Goal: Information Seeking & Learning: Check status

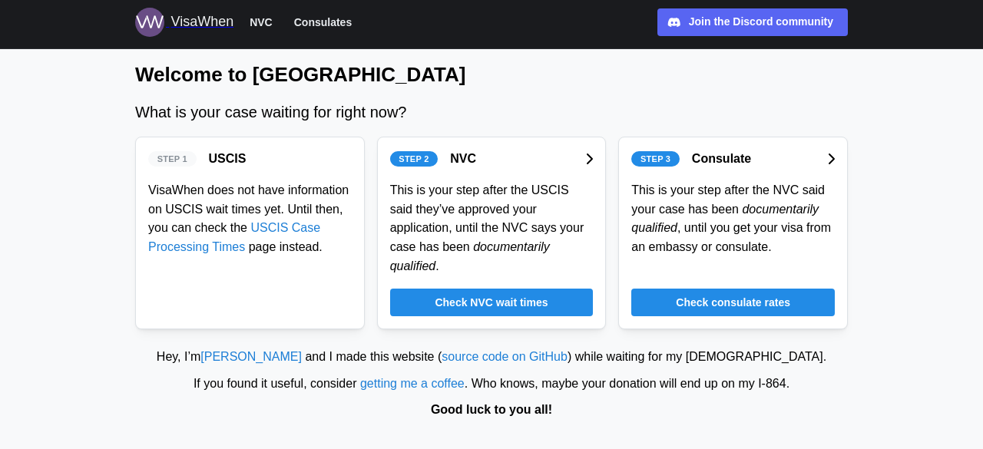
click at [697, 290] on span "Check consulate rates" at bounding box center [733, 303] width 114 height 26
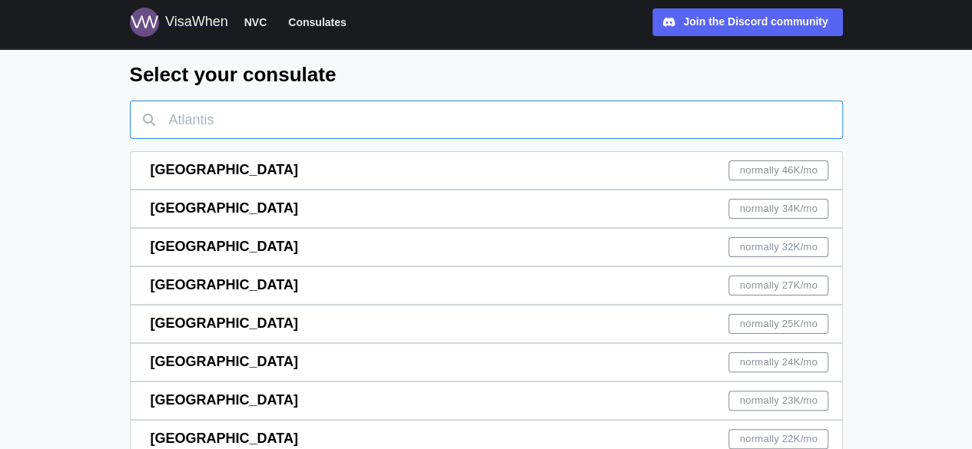
click at [363, 116] on input "text" at bounding box center [486, 120] width 713 height 38
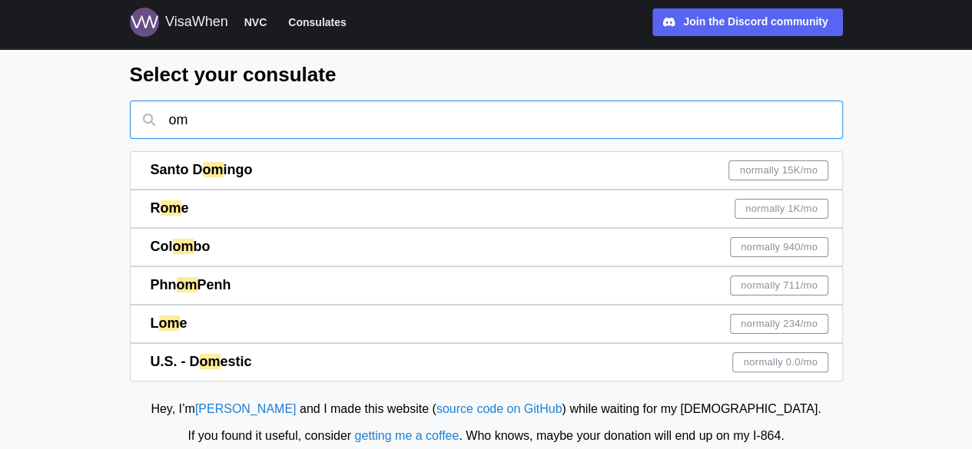
type input "o"
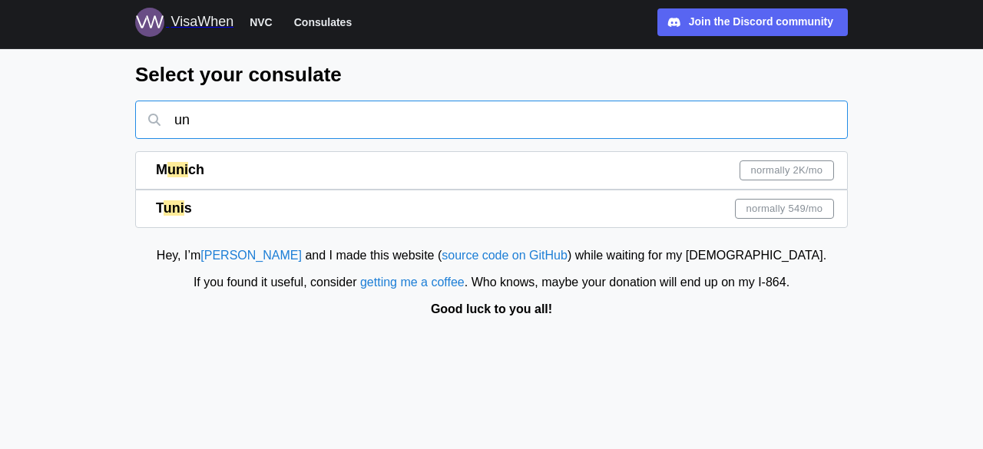
type input "u"
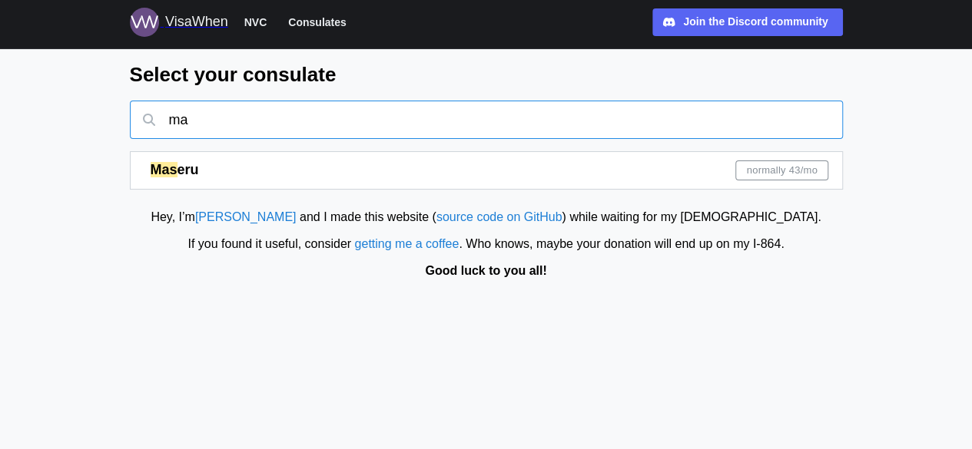
type input "m"
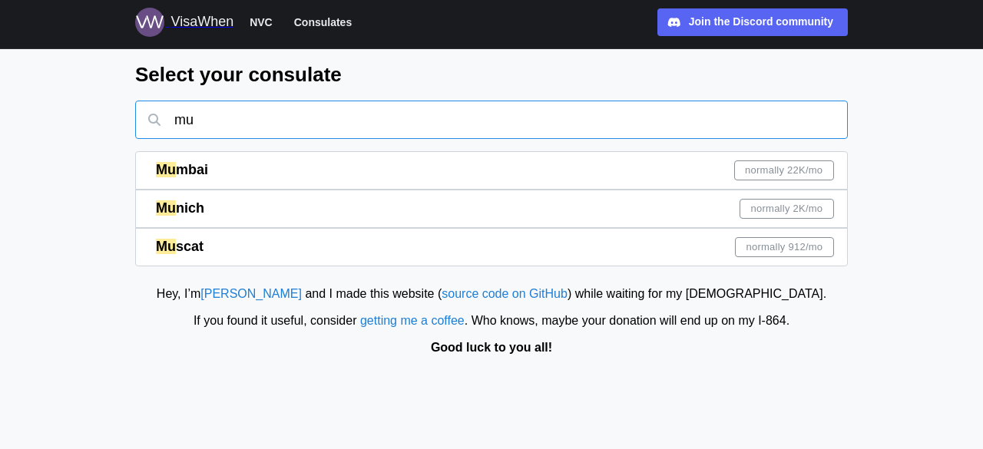
type input "mu"
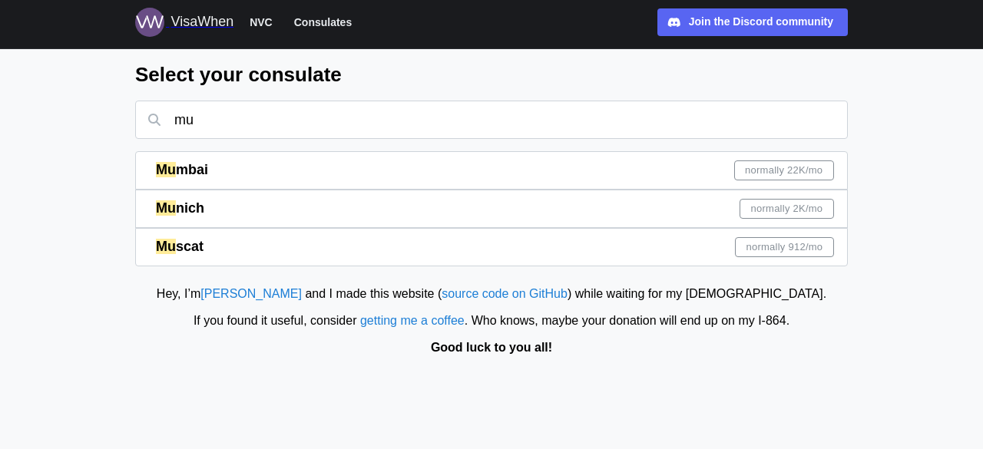
click at [398, 240] on div "Mu scat normally 912 /mo" at bounding box center [495, 247] width 678 height 37
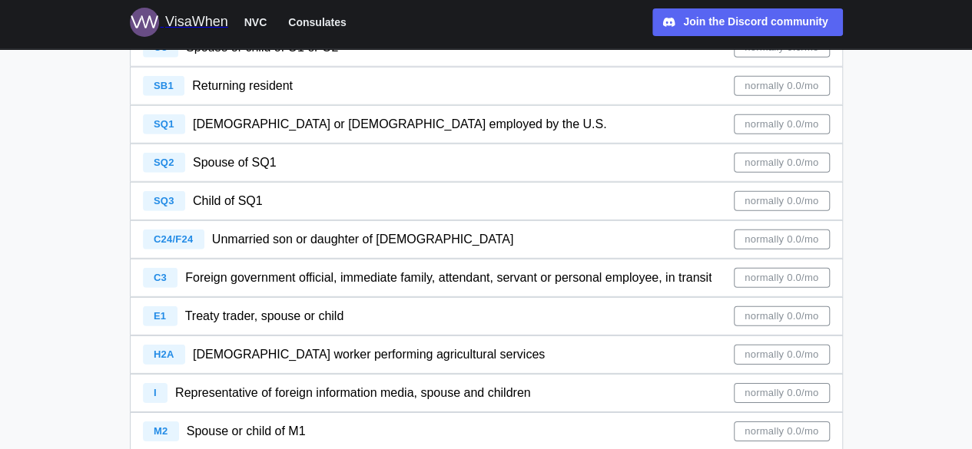
scroll to position [2188, 0]
click at [379, 234] on span "Unmarried son or daughter of [DEMOGRAPHIC_DATA]" at bounding box center [362, 238] width 301 height 13
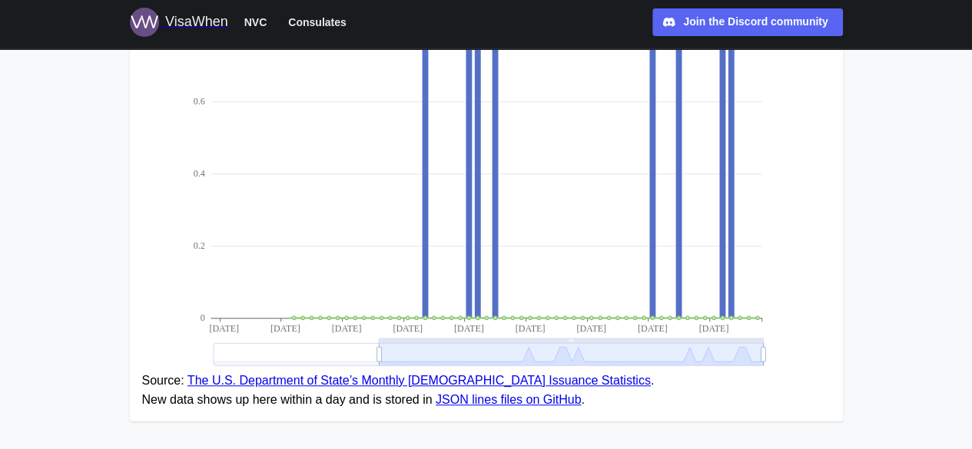
scroll to position [345, 0]
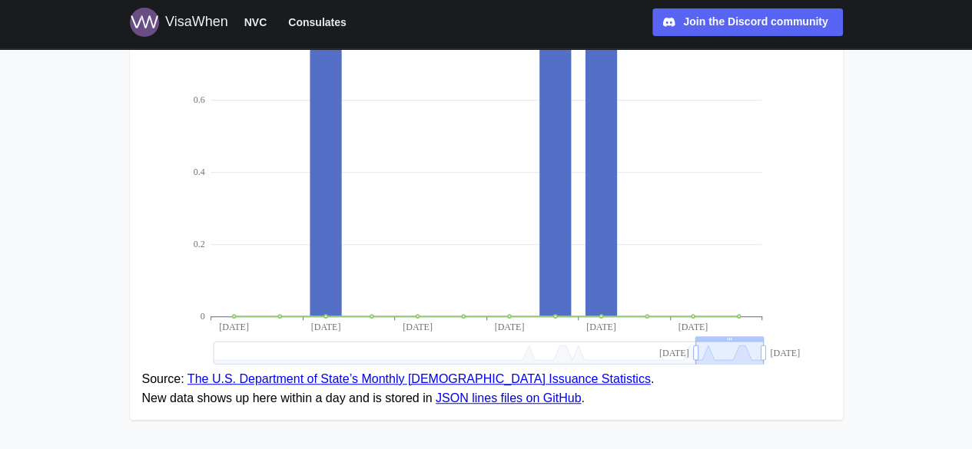
drag, startPoint x: 379, startPoint y: 348, endPoint x: 696, endPoint y: 345, distance: 316.5
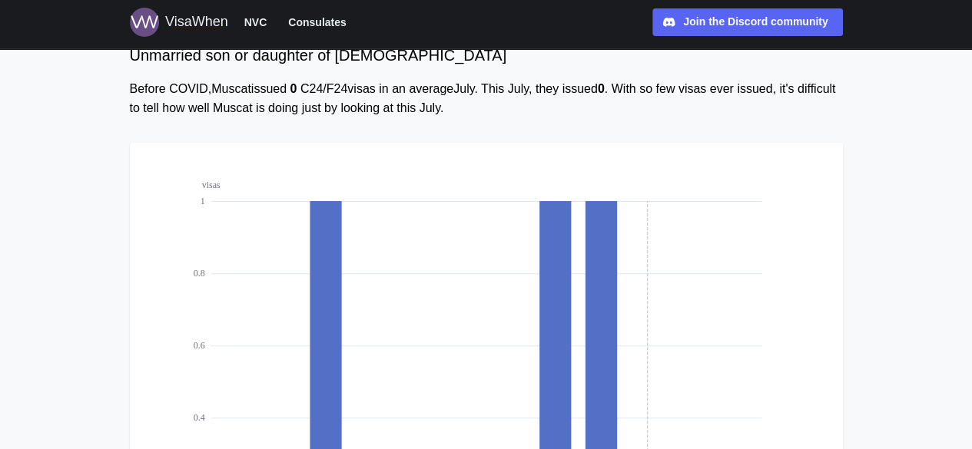
scroll to position [100, 0]
